Goal: Browse casually: Explore the website without a specific task or goal

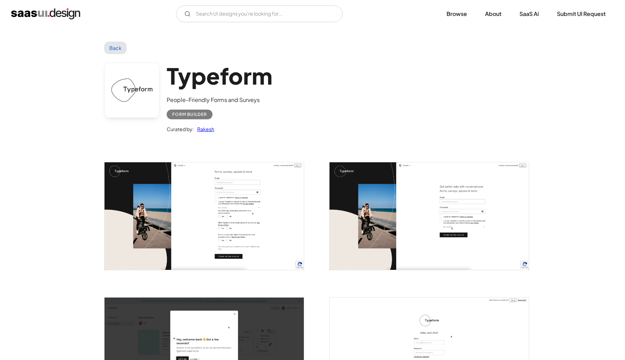
click at [68, 17] on img "home" at bounding box center [45, 13] width 69 height 11
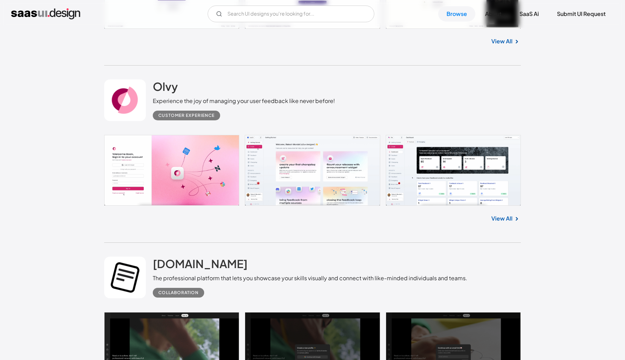
scroll to position [1470, 0]
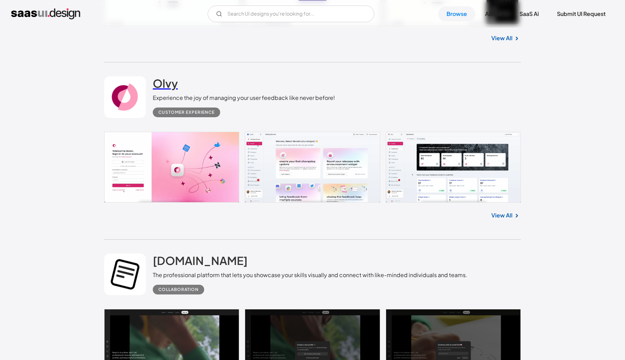
click at [162, 86] on h2 "Olvy" at bounding box center [165, 83] width 25 height 14
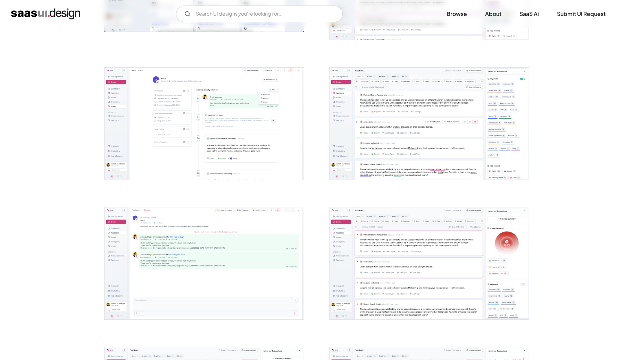
scroll to position [400, 0]
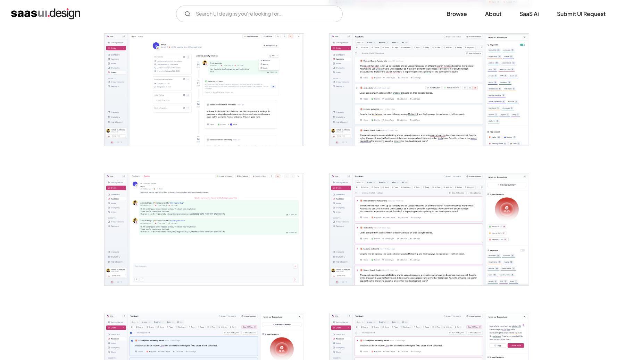
click at [369, 46] on img "open lightbox" at bounding box center [428, 90] width 199 height 112
